Goal: Transaction & Acquisition: Subscribe to service/newsletter

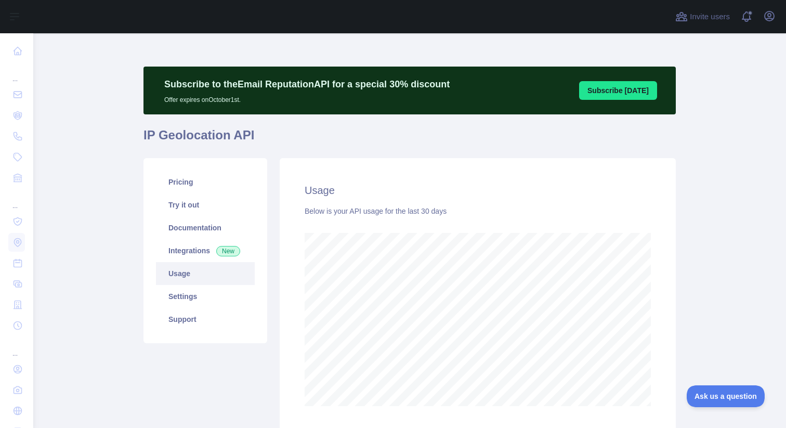
scroll to position [394, 752]
click at [713, 304] on main "Subscribe to the Email Reputation API for a special 30 % discount Offer expires…" at bounding box center [409, 230] width 752 height 394
click at [219, 187] on link "Pricing" at bounding box center [205, 181] width 99 height 23
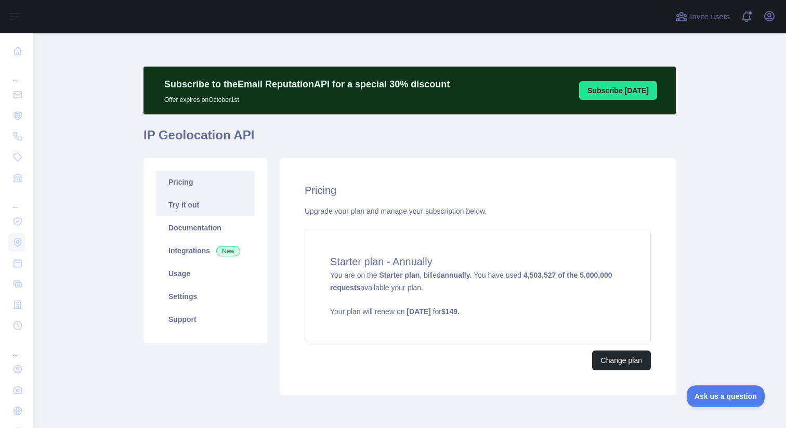
click at [229, 202] on link "Try it out" at bounding box center [205, 204] width 99 height 23
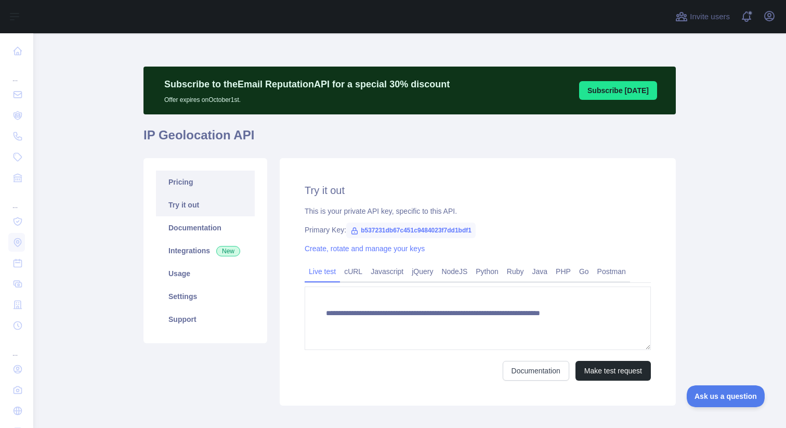
click at [228, 176] on link "Pricing" at bounding box center [205, 181] width 99 height 23
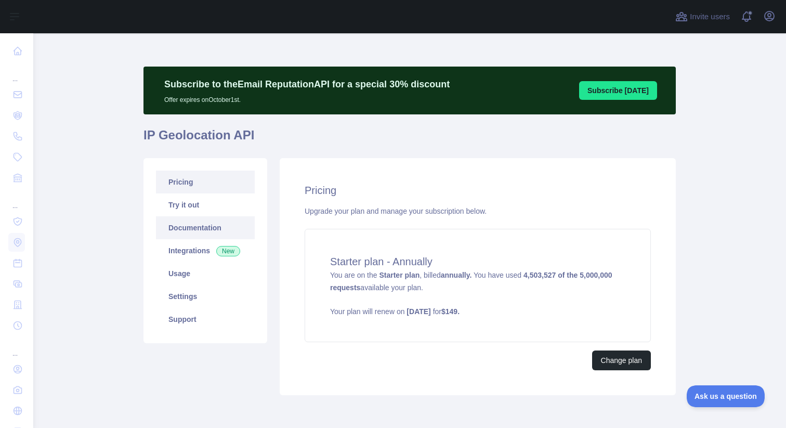
click at [219, 234] on link "Documentation" at bounding box center [205, 227] width 99 height 23
click at [208, 264] on link "Usage" at bounding box center [205, 273] width 99 height 23
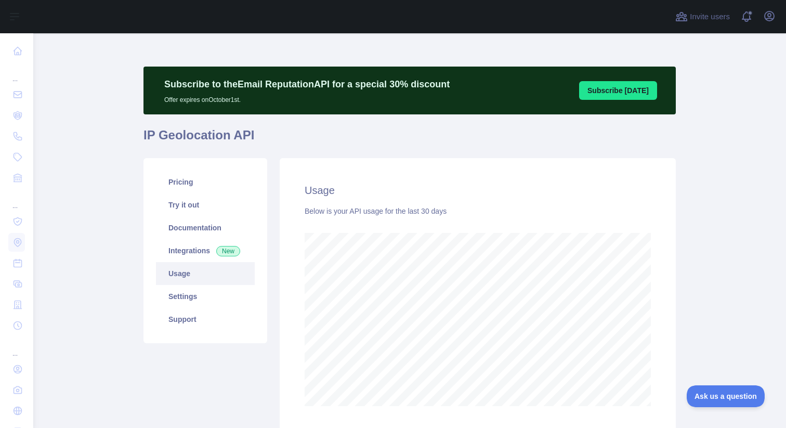
scroll to position [394, 752]
click at [217, 214] on link "Try it out" at bounding box center [205, 204] width 99 height 23
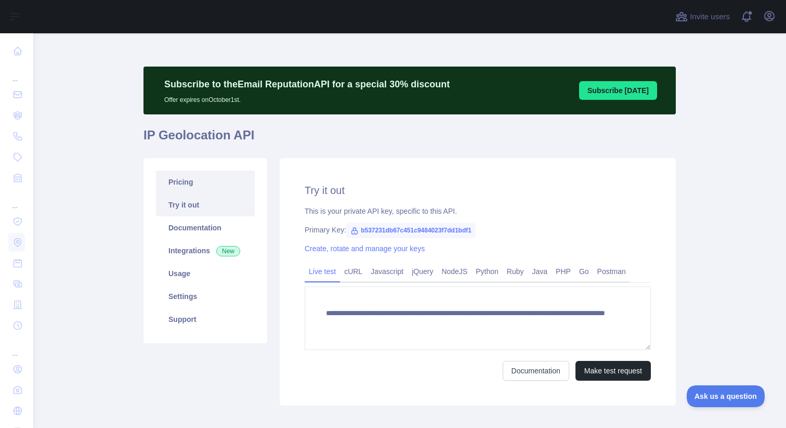
click at [214, 179] on link "Pricing" at bounding box center [205, 181] width 99 height 23
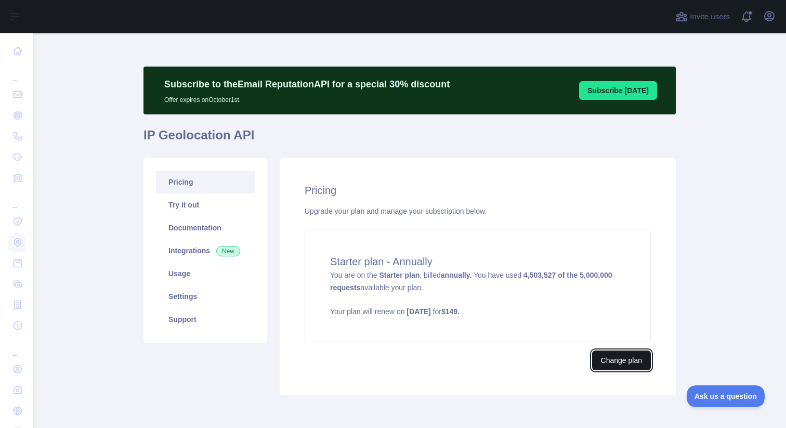
click at [598, 364] on button "Change plan" at bounding box center [621, 360] width 59 height 20
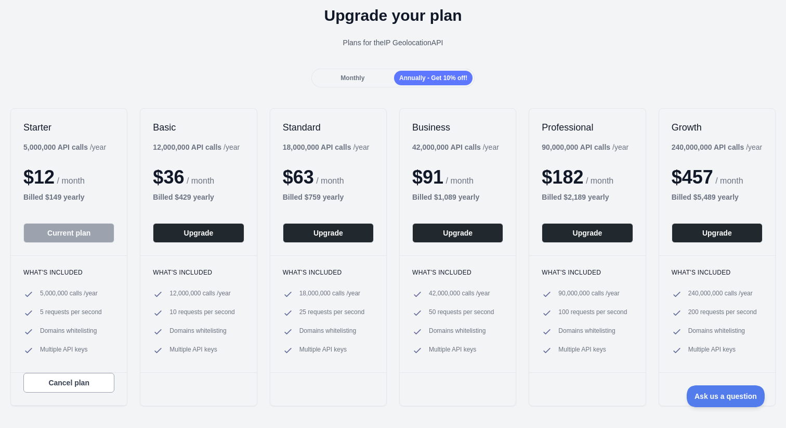
scroll to position [42, 0]
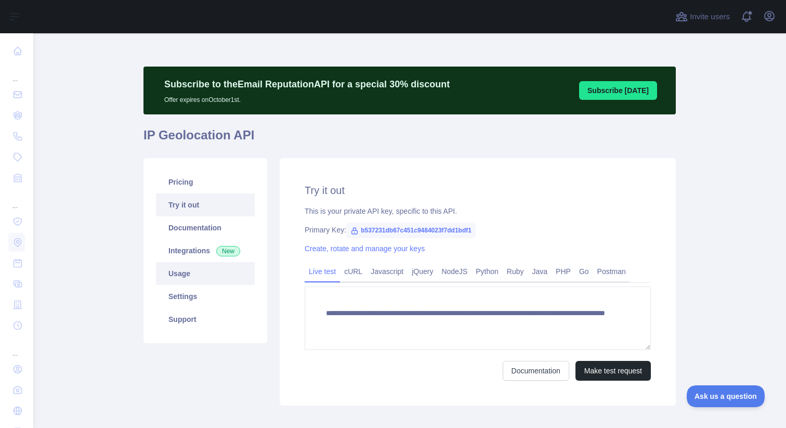
click at [171, 268] on link "Usage" at bounding box center [205, 273] width 99 height 23
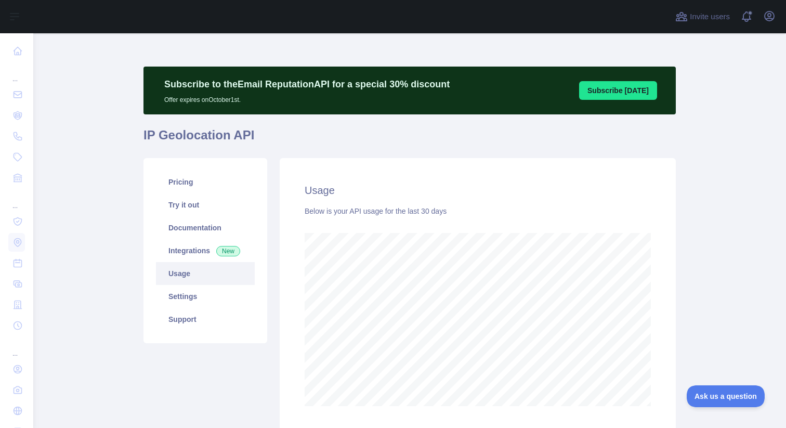
scroll to position [394, 752]
